Goal: Task Accomplishment & Management: Complete application form

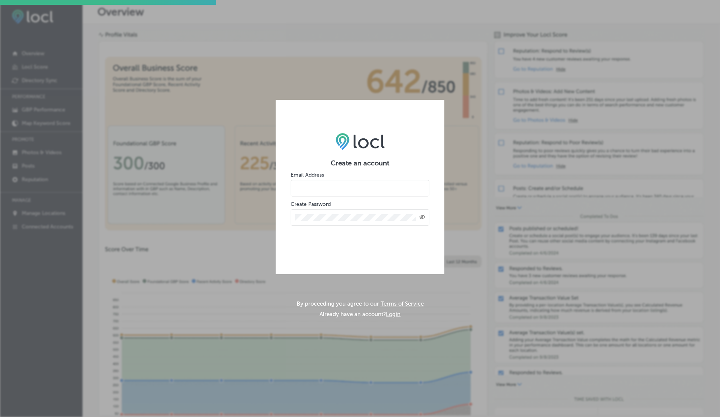
click at [332, 189] on input "email" at bounding box center [359, 188] width 139 height 16
click at [351, 154] on div "Create an account Email Address Create Password Created with Sketch." at bounding box center [359, 187] width 169 height 138
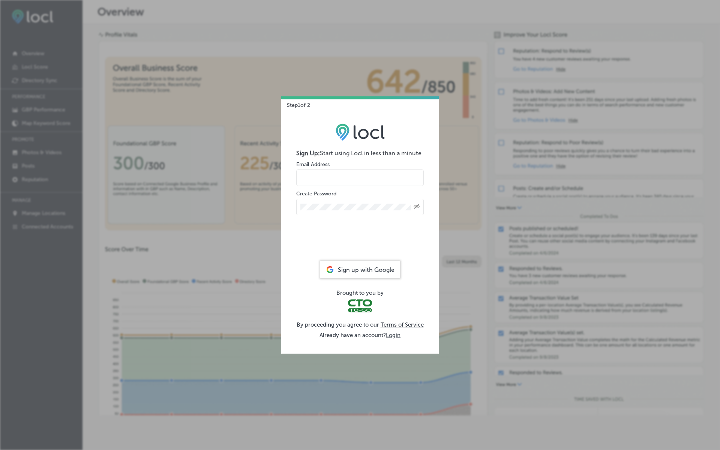
click at [331, 174] on input "email" at bounding box center [359, 177] width 127 height 16
type input "[EMAIL_ADDRESS][DOMAIN_NAME]"
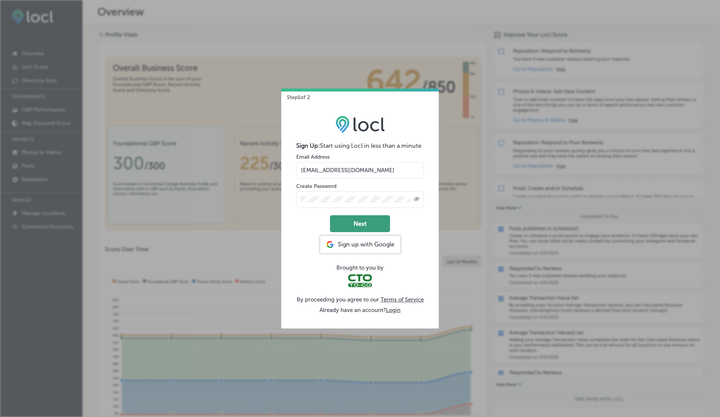
click at [356, 222] on button "Next" at bounding box center [360, 223] width 60 height 17
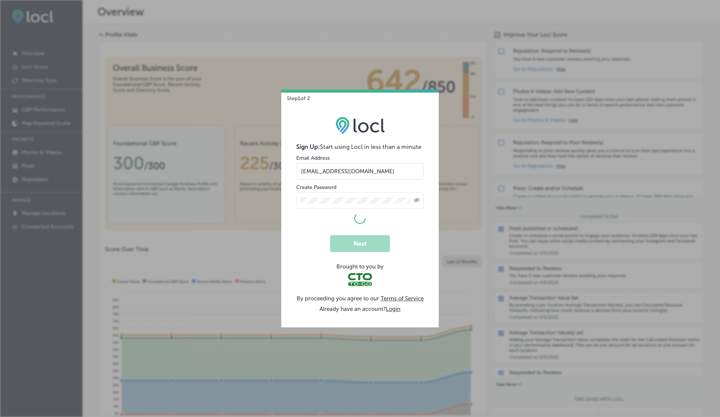
select select "US"
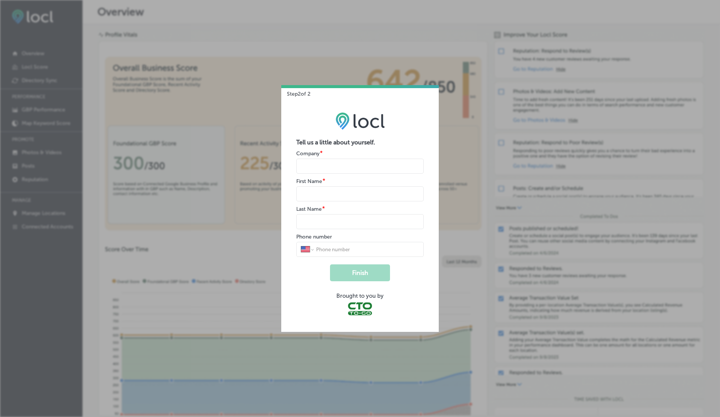
click at [314, 164] on input "name" at bounding box center [359, 166] width 127 height 15
type input "V"
type input "G"
click at [330, 264] on button "Finish" at bounding box center [360, 272] width 60 height 17
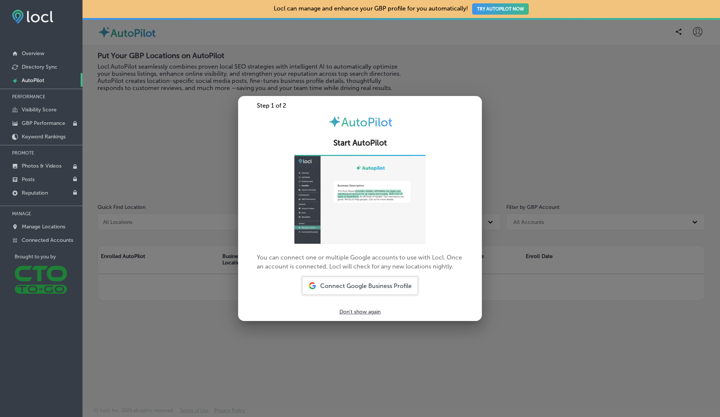
click at [185, 166] on div at bounding box center [360, 208] width 720 height 417
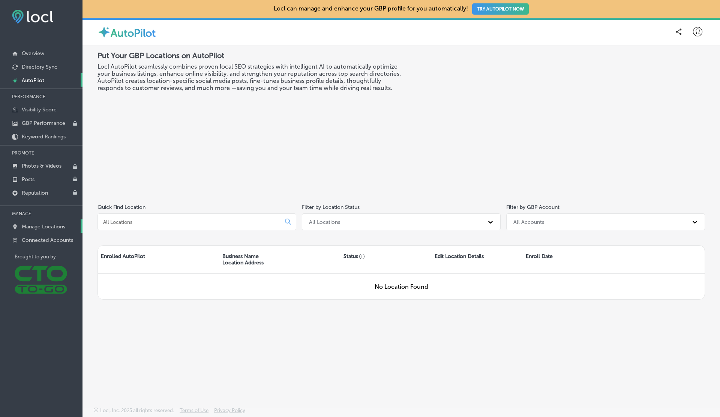
click at [34, 223] on p "Manage Locations" at bounding box center [43, 226] width 43 height 6
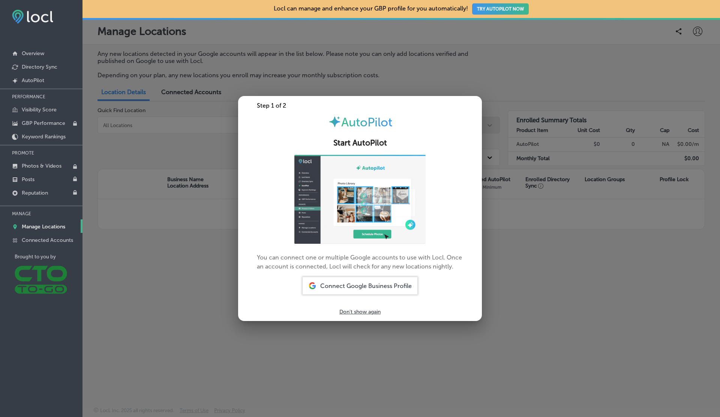
click at [212, 200] on div at bounding box center [360, 208] width 720 height 417
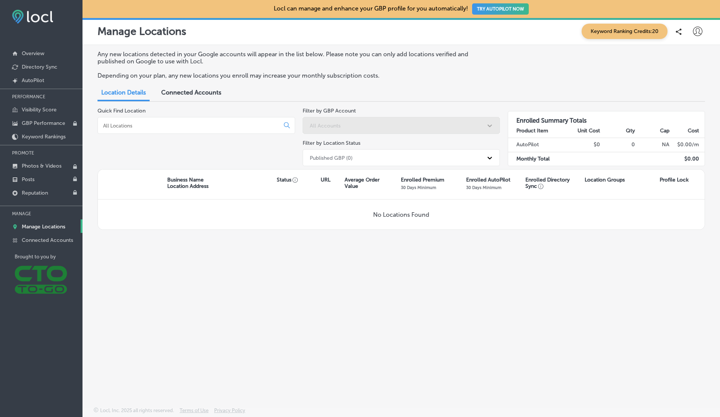
click at [699, 33] on icon at bounding box center [697, 31] width 9 height 9
click at [681, 54] on p "My Account" at bounding box center [687, 58] width 34 height 9
select select "US"
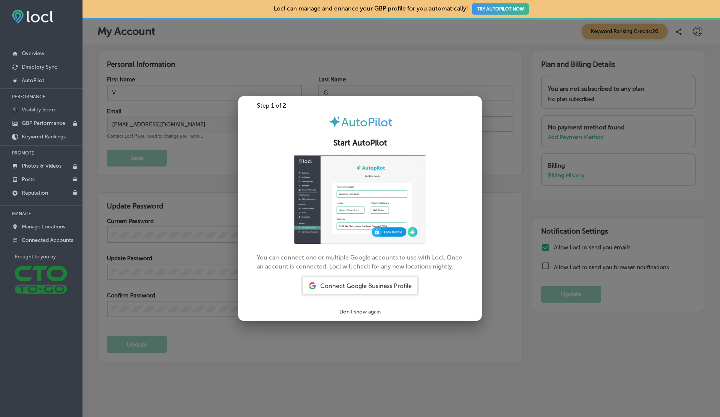
click at [522, 180] on div at bounding box center [360, 208] width 720 height 417
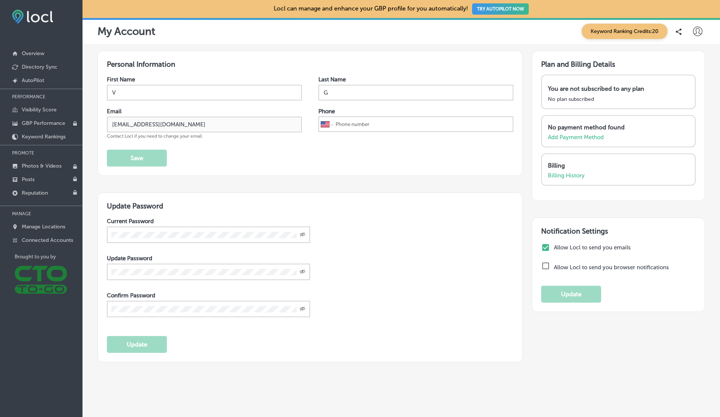
click at [501, 8] on button "TRY AUTOPILOT NOW" at bounding box center [500, 8] width 57 height 11
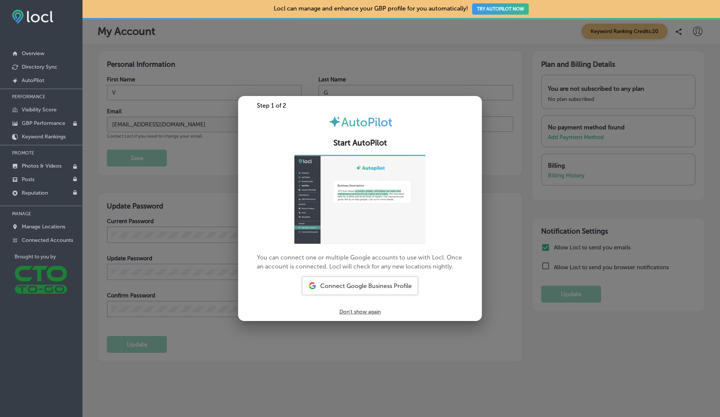
click at [197, 198] on div at bounding box center [360, 208] width 720 height 417
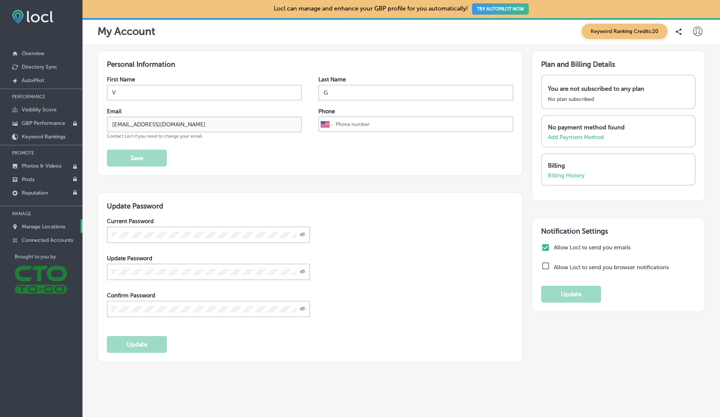
click at [46, 221] on link "Manage Locations" at bounding box center [41, 225] width 82 height 13
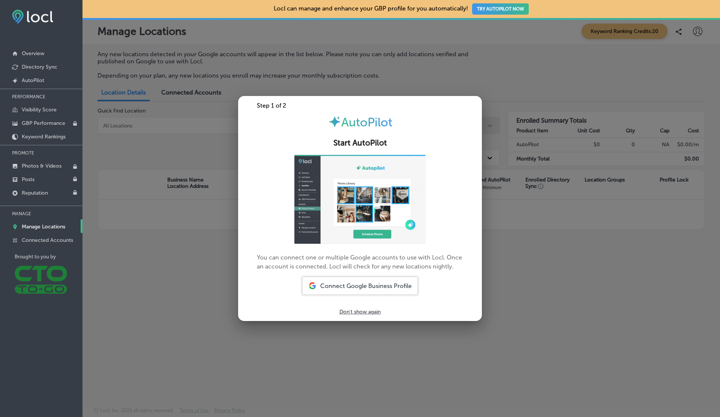
click at [161, 234] on div at bounding box center [360, 208] width 720 height 417
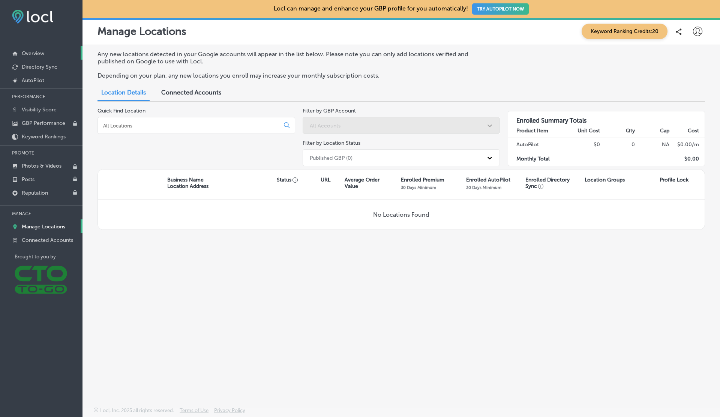
click at [37, 52] on p "Overview" at bounding box center [33, 53] width 22 height 6
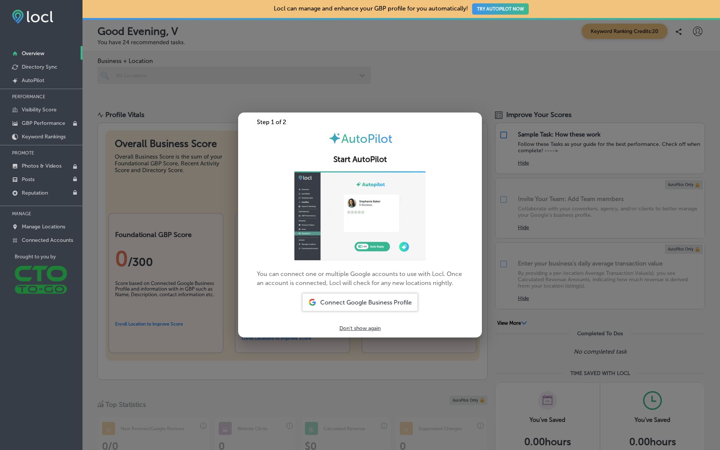
click at [511, 80] on div at bounding box center [360, 225] width 720 height 450
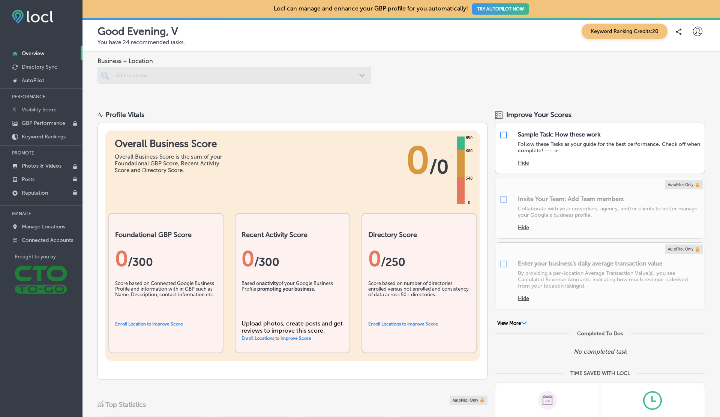
click at [512, 12] on button "TRY AUTOPILOT NOW" at bounding box center [500, 8] width 57 height 11
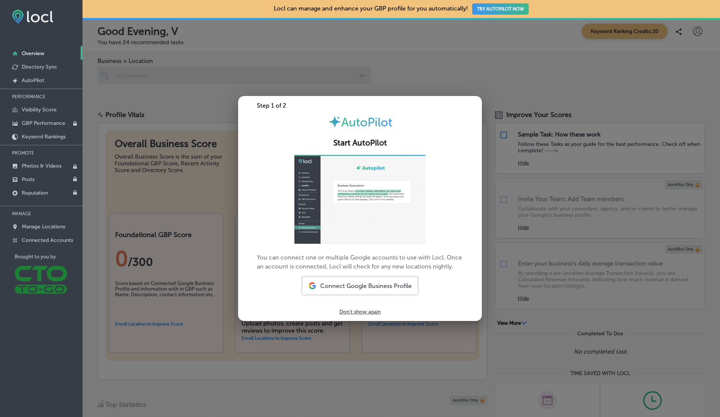
click at [353, 285] on span "Connect Google Business Profile" at bounding box center [365, 285] width 91 height 7
